Goal: Use online tool/utility: Utilize a website feature to perform a specific function

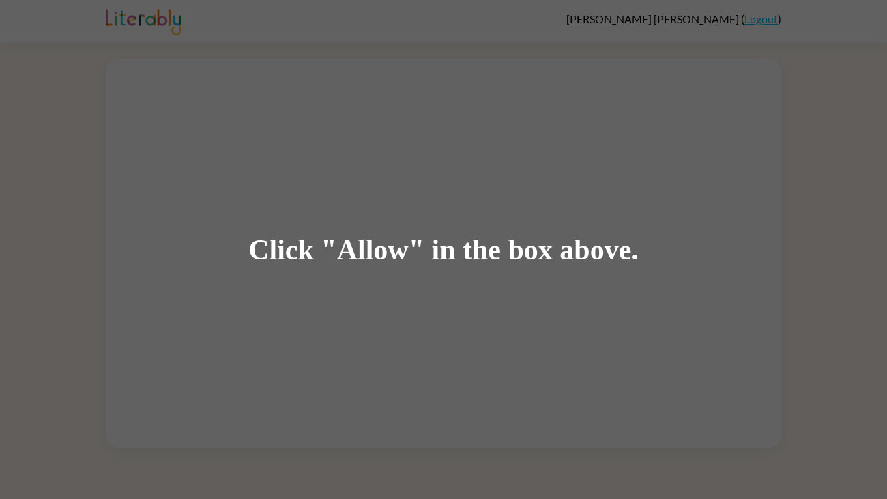
click at [335, 216] on div "Click "Allow" in the box above." at bounding box center [443, 249] width 887 height 499
click at [376, 253] on div "Click "Allow" in the box above." at bounding box center [443, 249] width 390 height 31
click at [653, 276] on div "Click "Allow" in the box above." at bounding box center [443, 249] width 887 height 499
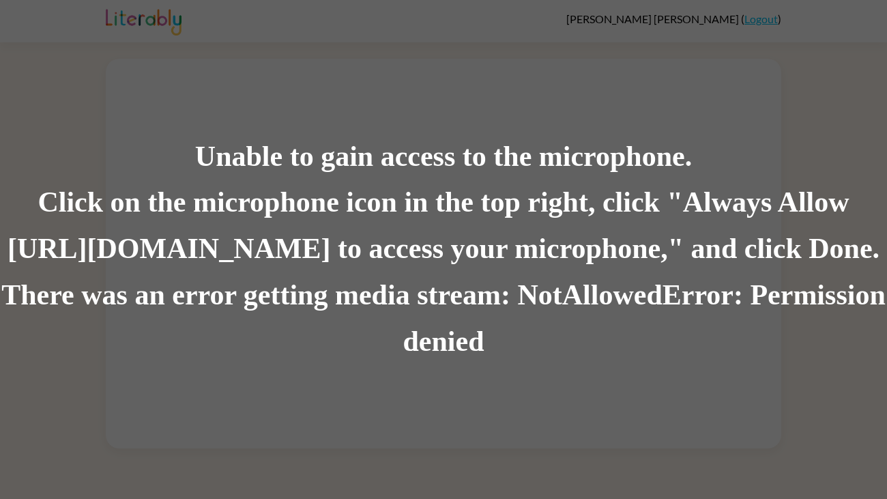
click at [523, 308] on div "There was an error getting media stream: NotAllowedError: Permission denied" at bounding box center [443, 318] width 887 height 93
click at [547, 390] on div "Unable to gain access to the microphone. Click on the microphone icon in the to…" at bounding box center [443, 249] width 887 height 499
click at [455, 280] on div "There was an error getting media stream: NotAllowedError: Permission denied" at bounding box center [443, 318] width 887 height 93
click at [434, 413] on div "Unable to gain access to the microphone. Click on the microphone icon in the to…" at bounding box center [443, 249] width 887 height 499
click at [450, 369] on div "Unable to gain access to the microphone. Click on the microphone icon in the to…" at bounding box center [443, 249] width 887 height 499
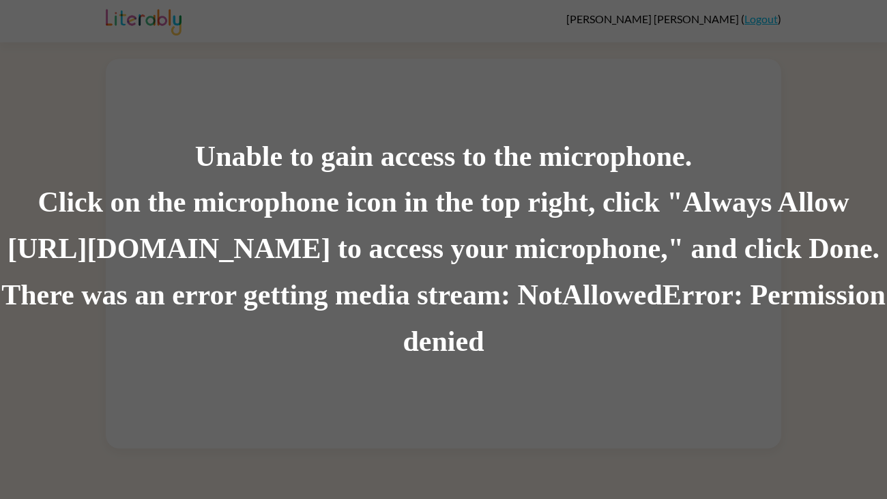
click at [199, 310] on div "There was an error getting media stream: NotAllowedError: Permission denied" at bounding box center [443, 318] width 887 height 93
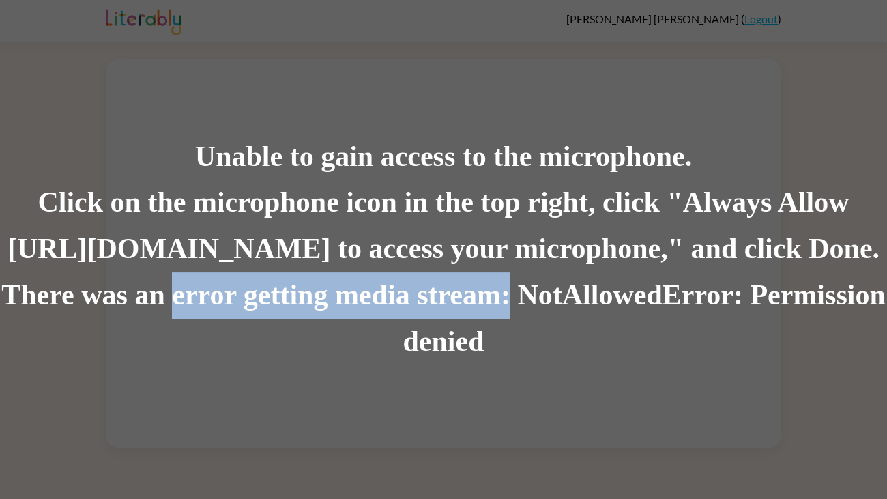
drag, startPoint x: 199, startPoint y: 310, endPoint x: 493, endPoint y: 314, distance: 294.0
click at [493, 314] on div "There was an error getting media stream: NotAllowedError: Permission denied" at bounding box center [443, 318] width 887 height 93
click at [480, 285] on div "There was an error getting media stream: NotAllowedError: Permission denied" at bounding box center [443, 318] width 887 height 93
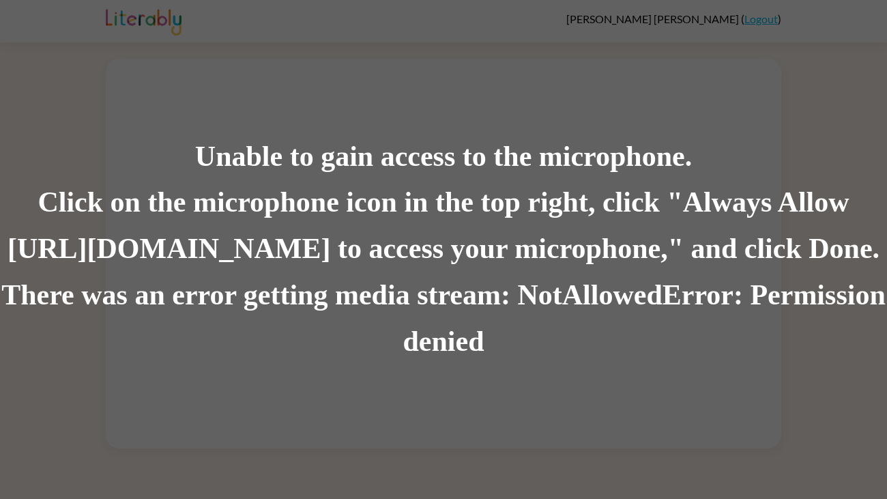
click at [559, 378] on div "Unable to gain access to the microphone. Click on the microphone icon in the to…" at bounding box center [443, 249] width 887 height 499
click at [147, 39] on div "Unable to gain access to the microphone. Click on the microphone icon in the to…" at bounding box center [443, 249] width 887 height 499
